Goal: Information Seeking & Learning: Check status

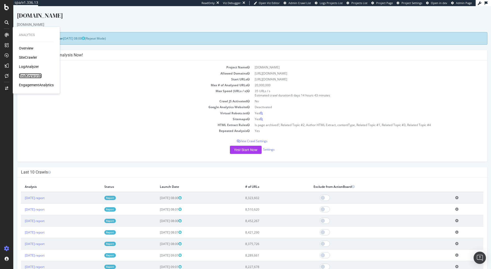
click at [29, 75] on div "RealKeywords" at bounding box center [30, 75] width 23 height 5
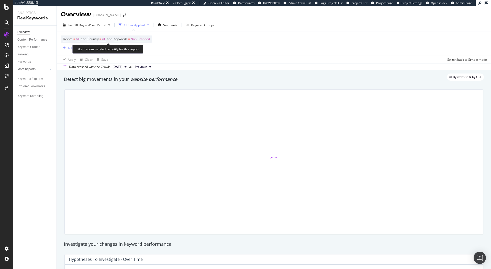
click at [146, 38] on span "Non-Branded" at bounding box center [140, 39] width 19 height 7
drag, startPoint x: 216, startPoint y: 55, endPoint x: 211, endPoint y: 56, distance: 5.1
click at [216, 56] on div "Apply Clear Save Switch back to Simple mode" at bounding box center [274, 59] width 434 height 8
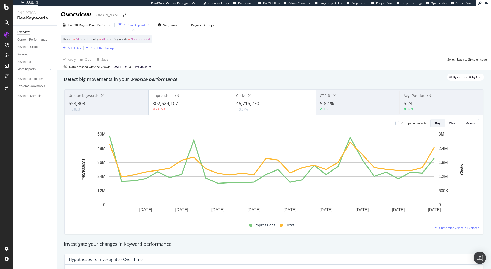
click at [70, 50] on div "Add Filter" at bounding box center [75, 48] width 14 height 4
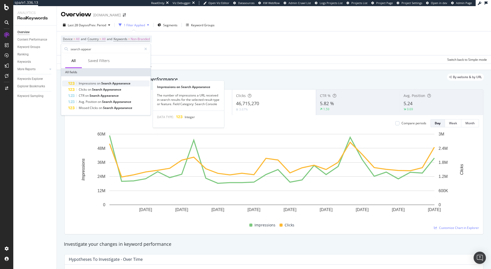
type input "search appear"
click at [120, 85] on span "Appearance" at bounding box center [121, 83] width 18 height 4
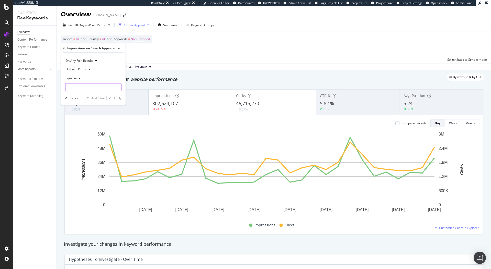
click at [83, 85] on input "number" at bounding box center [93, 87] width 56 height 8
click at [91, 60] on span "On Any Rich Results" at bounding box center [79, 61] width 28 height 4
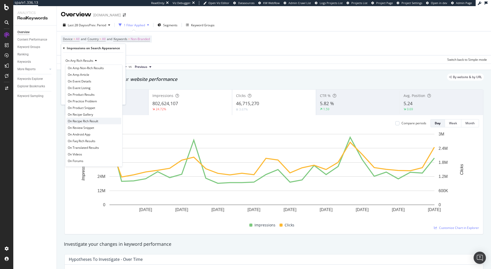
scroll to position [17, 0]
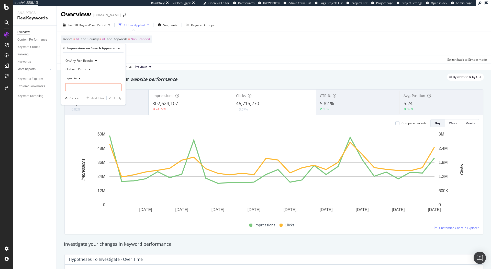
click at [64, 47] on icon at bounding box center [64, 48] width 2 height 3
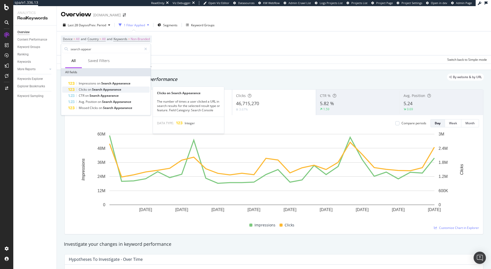
click at [111, 91] on span "Appearance" at bounding box center [112, 89] width 18 height 4
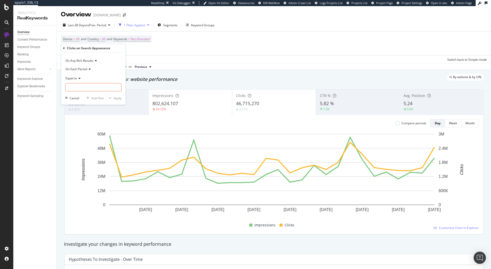
click at [88, 72] on div "On Each Period" at bounding box center [93, 69] width 56 height 8
click at [90, 61] on span "On Any Rich Results" at bounding box center [79, 61] width 28 height 4
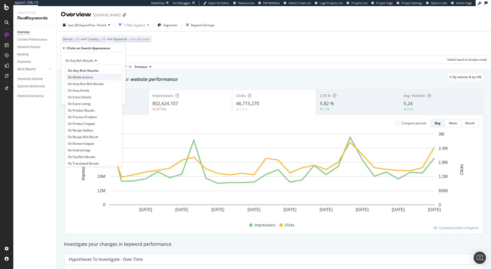
scroll to position [0, 0]
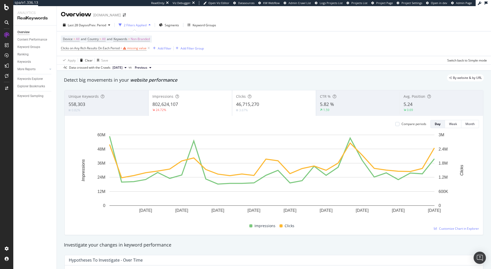
click at [172, 54] on div "Device = All and Country = All and Keywords = Non-Branded Clicks on Any Rich Re…" at bounding box center [274, 43] width 426 height 25
click at [133, 48] on div "missing value" at bounding box center [136, 48] width 19 height 4
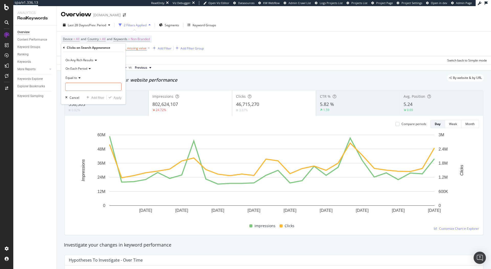
click at [87, 61] on span "On Any Rich Results" at bounding box center [79, 60] width 28 height 4
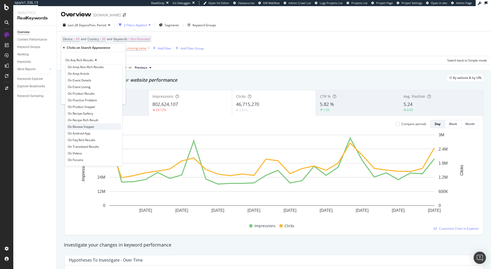
scroll to position [17, 0]
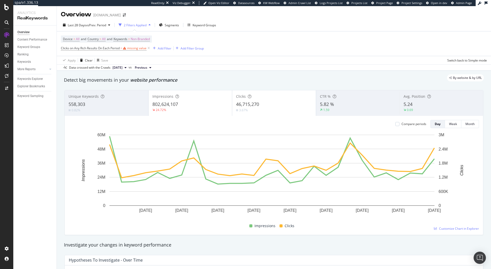
click at [22, 48] on div "Keyword Groups" at bounding box center [28, 46] width 23 height 5
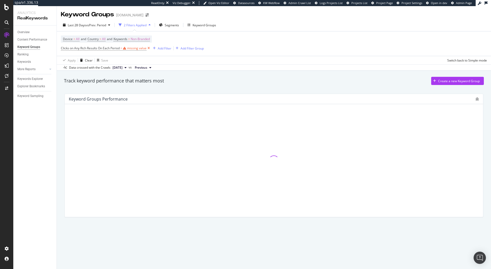
click at [148, 49] on icon at bounding box center [148, 48] width 4 height 5
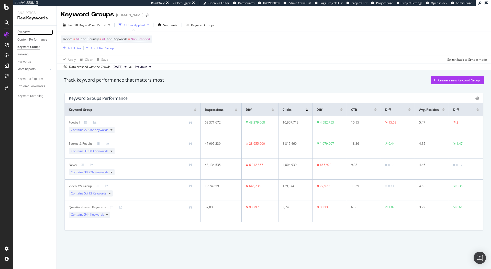
click at [21, 33] on div "Overview" at bounding box center [23, 32] width 12 height 5
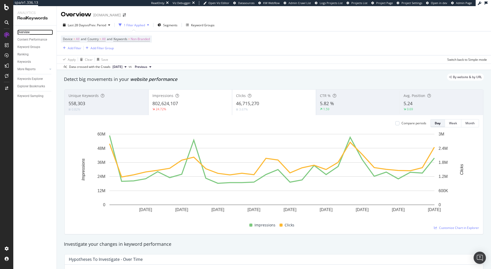
scroll to position [1, 0]
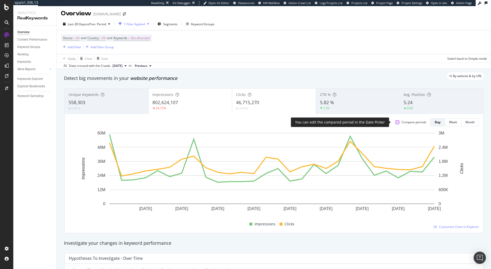
click at [395, 121] on div "Compare periods" at bounding box center [410, 122] width 31 height 4
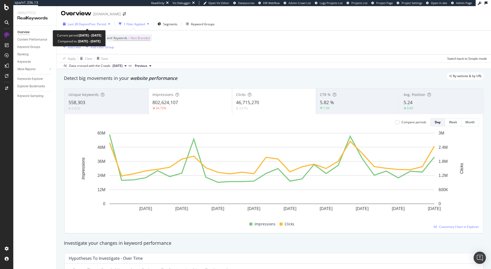
click at [106, 23] on span "vs Prev. Period" at bounding box center [96, 24] width 20 height 4
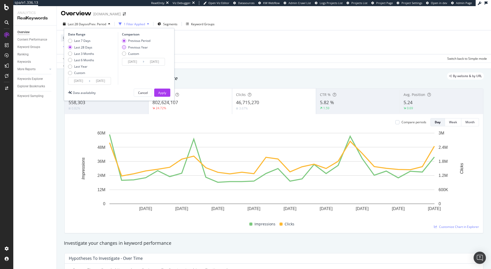
click at [141, 48] on div "Previous Year" at bounding box center [138, 47] width 20 height 4
type input "[DATE]"
click at [161, 93] on div "Apply" at bounding box center [162, 93] width 8 height 4
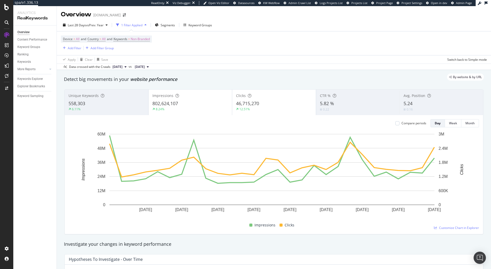
click at [402, 125] on div "Compare periods" at bounding box center [413, 123] width 25 height 4
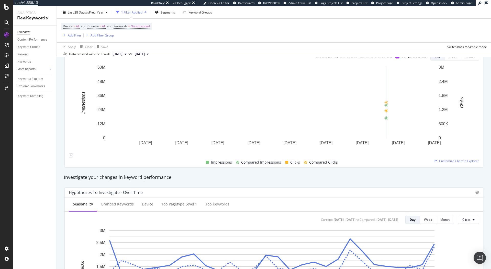
scroll to position [153, 0]
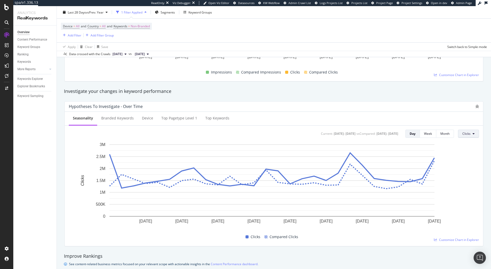
click at [467, 135] on button "Clicks" at bounding box center [468, 134] width 21 height 8
click at [463, 170] on span "CTR" at bounding box center [470, 172] width 24 height 5
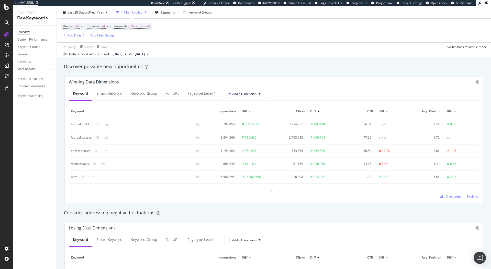
scroll to position [486, 0]
